Goal: Information Seeking & Learning: Check status

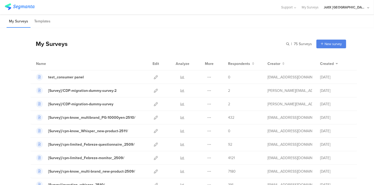
click at [165, 39] on div "My Surveys | 75 Surveys New survey Start from scratch Choose from templates" at bounding box center [189, 43] width 316 height 21
click at [191, 20] on div "My Surveys Templates" at bounding box center [187, 20] width 374 height 13
click at [181, 21] on div "My Surveys Templates" at bounding box center [187, 20] width 374 height 13
